Goal: Information Seeking & Learning: Understand process/instructions

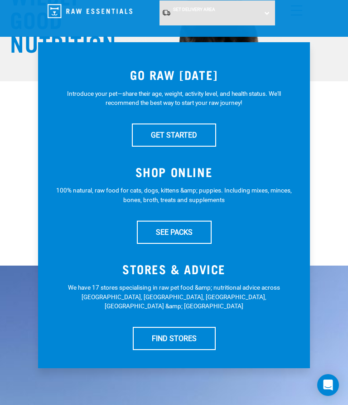
scroll to position [94, 0]
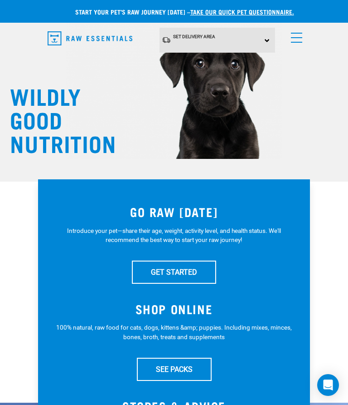
click at [298, 31] on link "menu" at bounding box center [295, 35] width 16 height 16
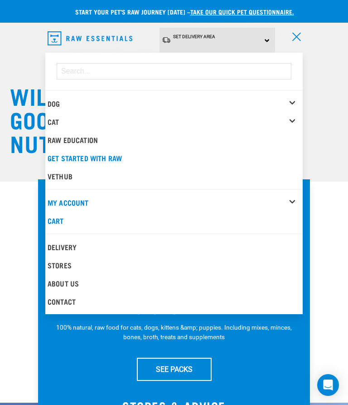
click at [293, 120] on div "Cat" at bounding box center [175, 121] width 255 height 18
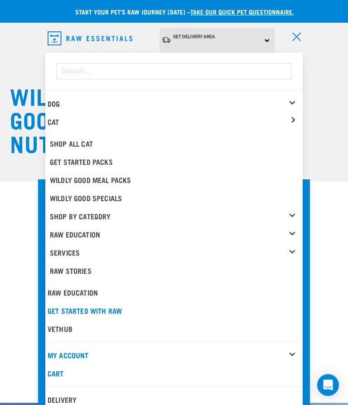
click at [94, 150] on link "Shop All Cat" at bounding box center [175, 143] width 255 height 18
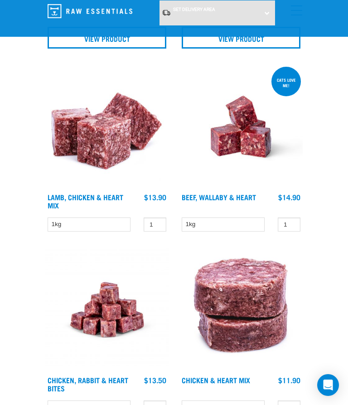
scroll to position [882, 0]
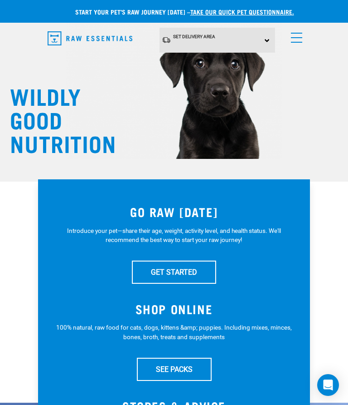
click at [298, 33] on span "menu" at bounding box center [296, 33] width 11 height 1
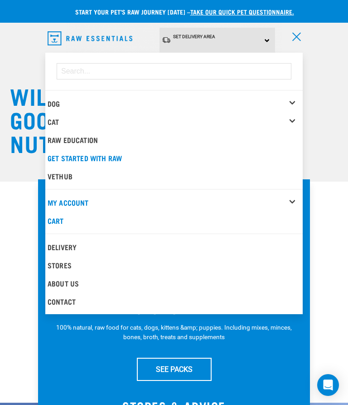
click at [296, 122] on div "Cat" at bounding box center [175, 121] width 255 height 18
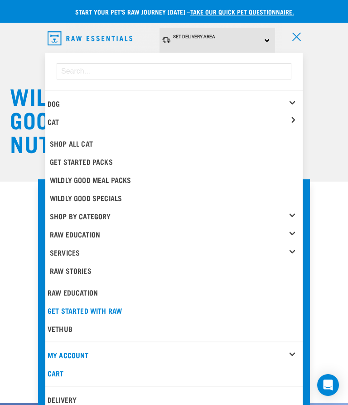
click at [291, 232] on link "Raw Education" at bounding box center [176, 234] width 253 height 18
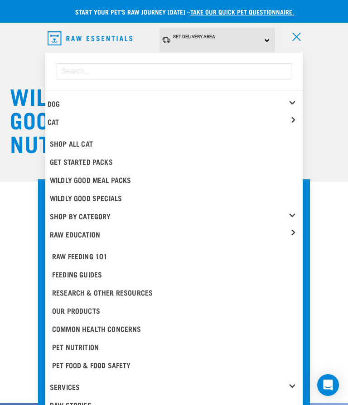
click at [95, 277] on div "Feeding Guides" at bounding box center [174, 273] width 244 height 11
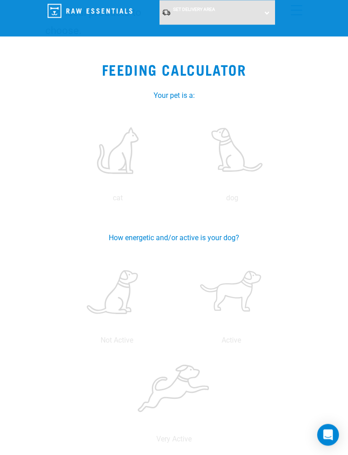
scroll to position [201, 0]
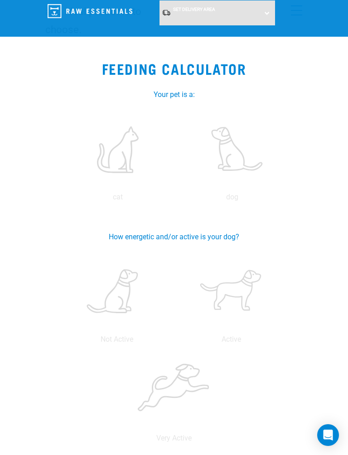
click at [114, 156] on label at bounding box center [117, 149] width 111 height 77
click at [60, 200] on input "radio" at bounding box center [60, 200] width 0 height 0
radio input "true"
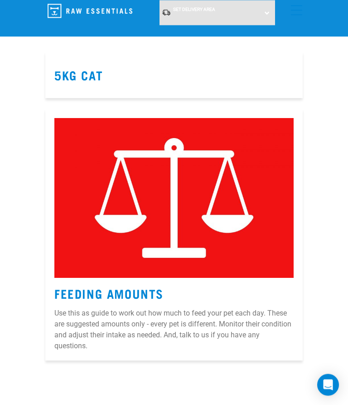
scroll to position [805, 0]
